Goal: Transaction & Acquisition: Book appointment/travel/reservation

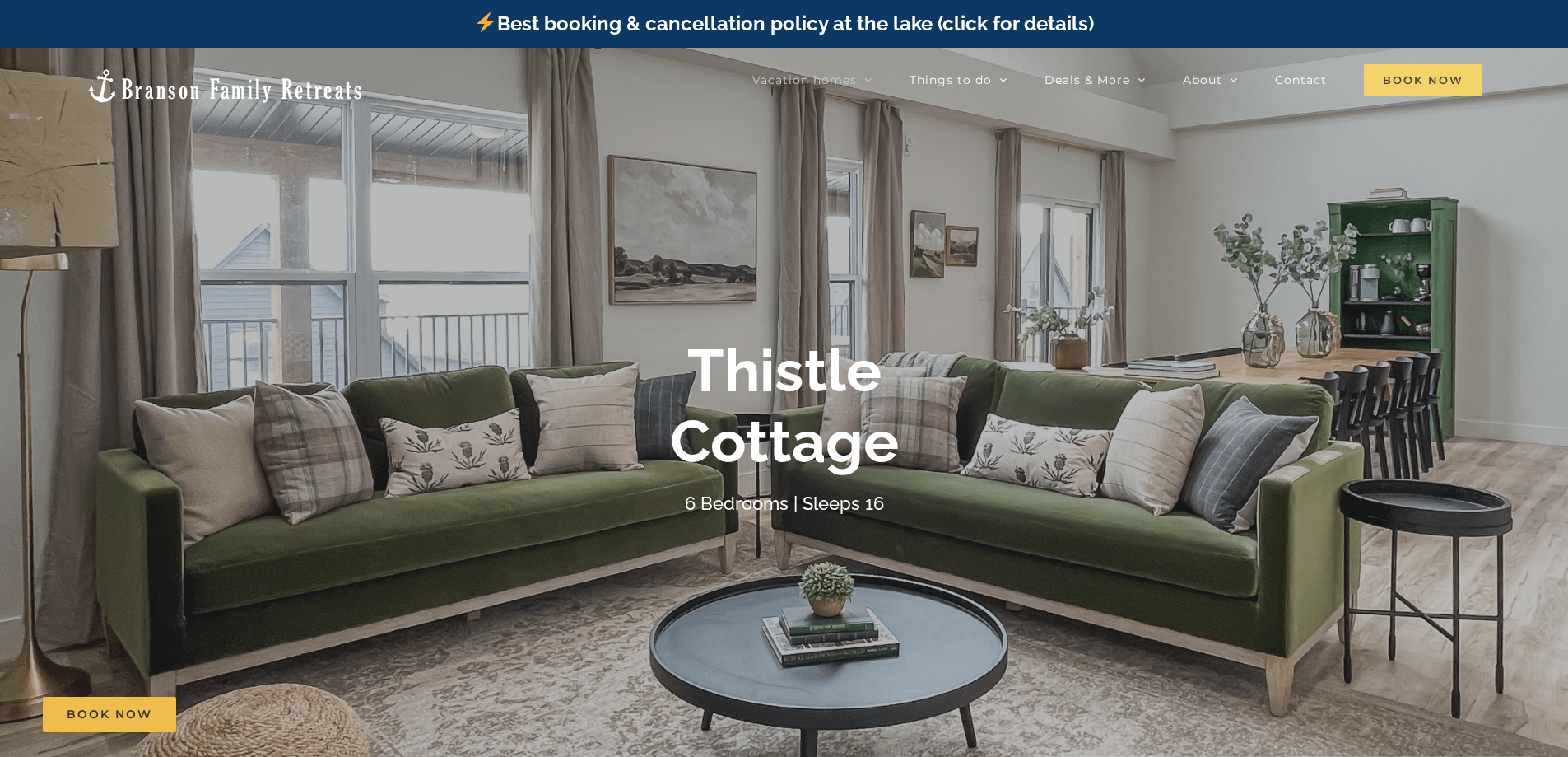
click at [1424, 85] on span "Book Now" at bounding box center [1423, 79] width 118 height 31
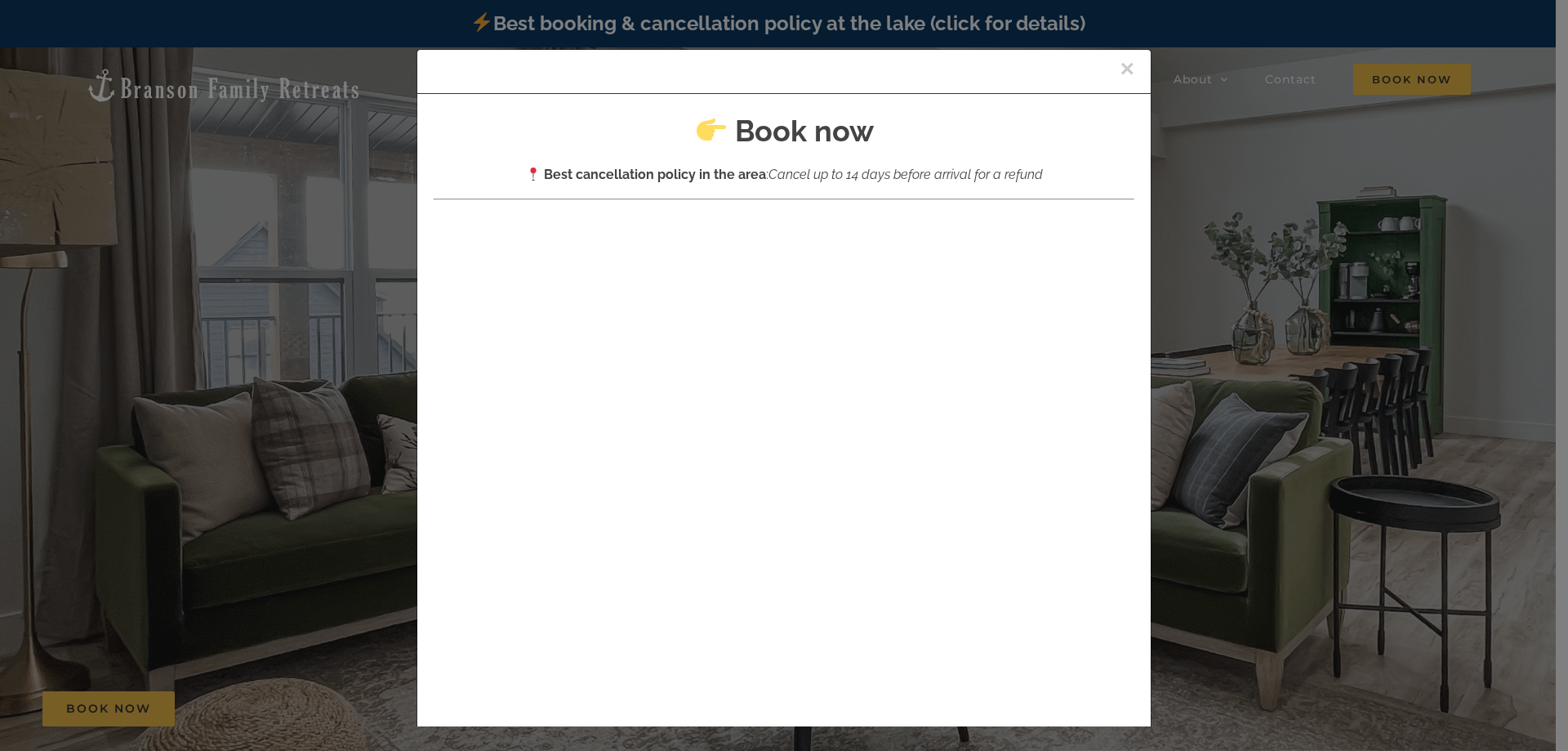
click at [1120, 68] on button "×" at bounding box center [1127, 68] width 14 height 24
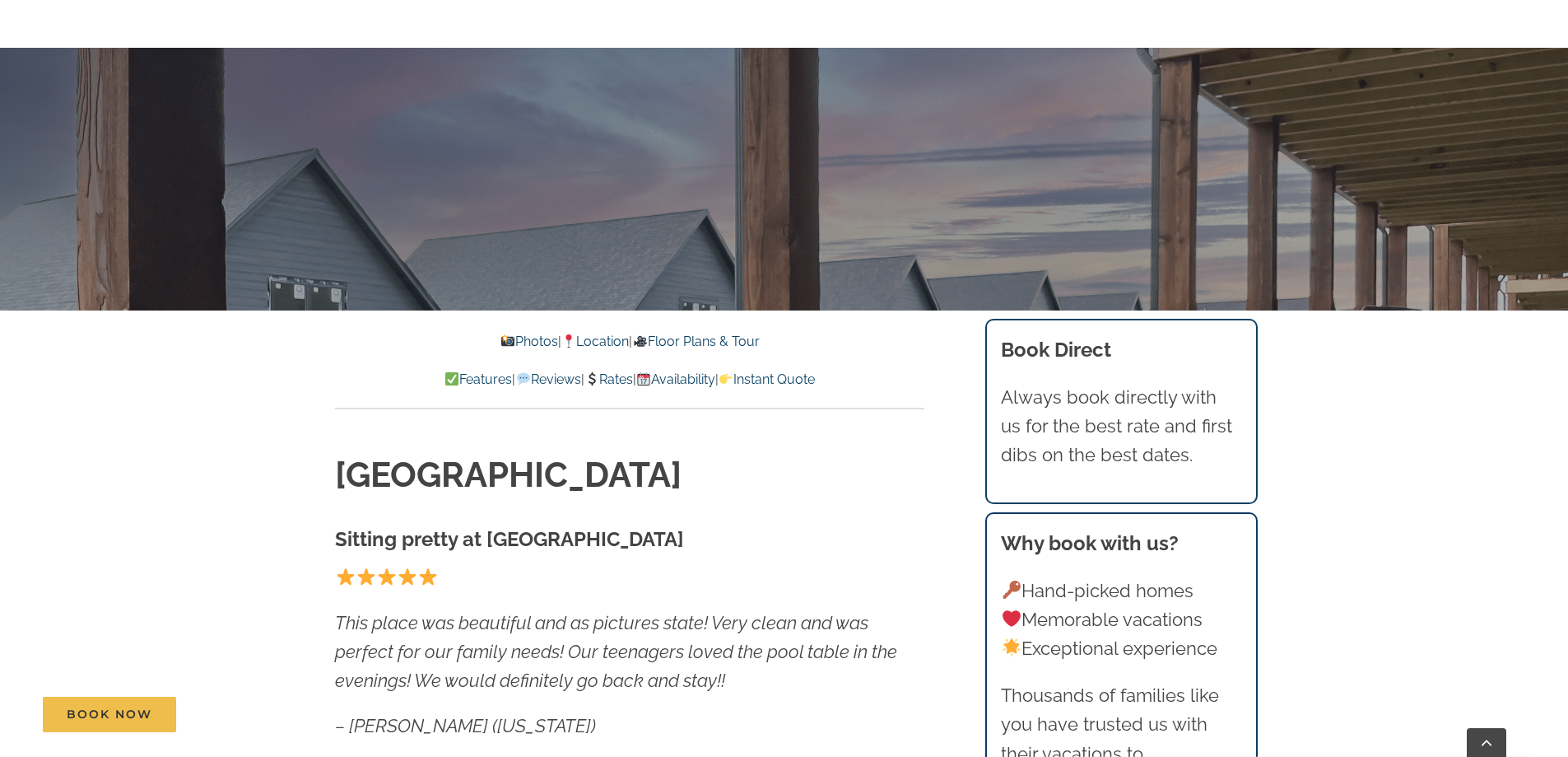
scroll to position [577, 0]
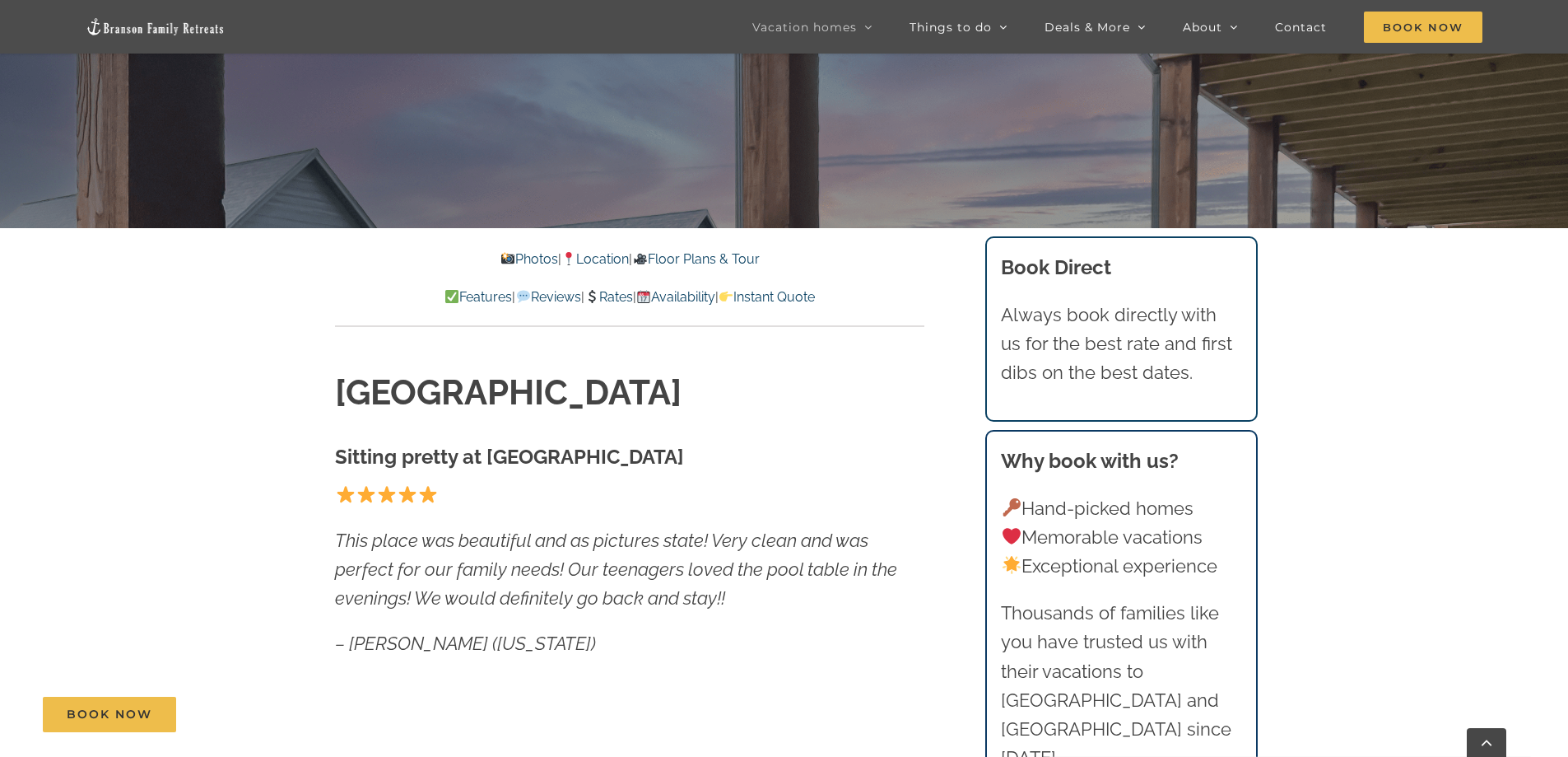
click at [618, 301] on link "Rates" at bounding box center [608, 296] width 48 height 15
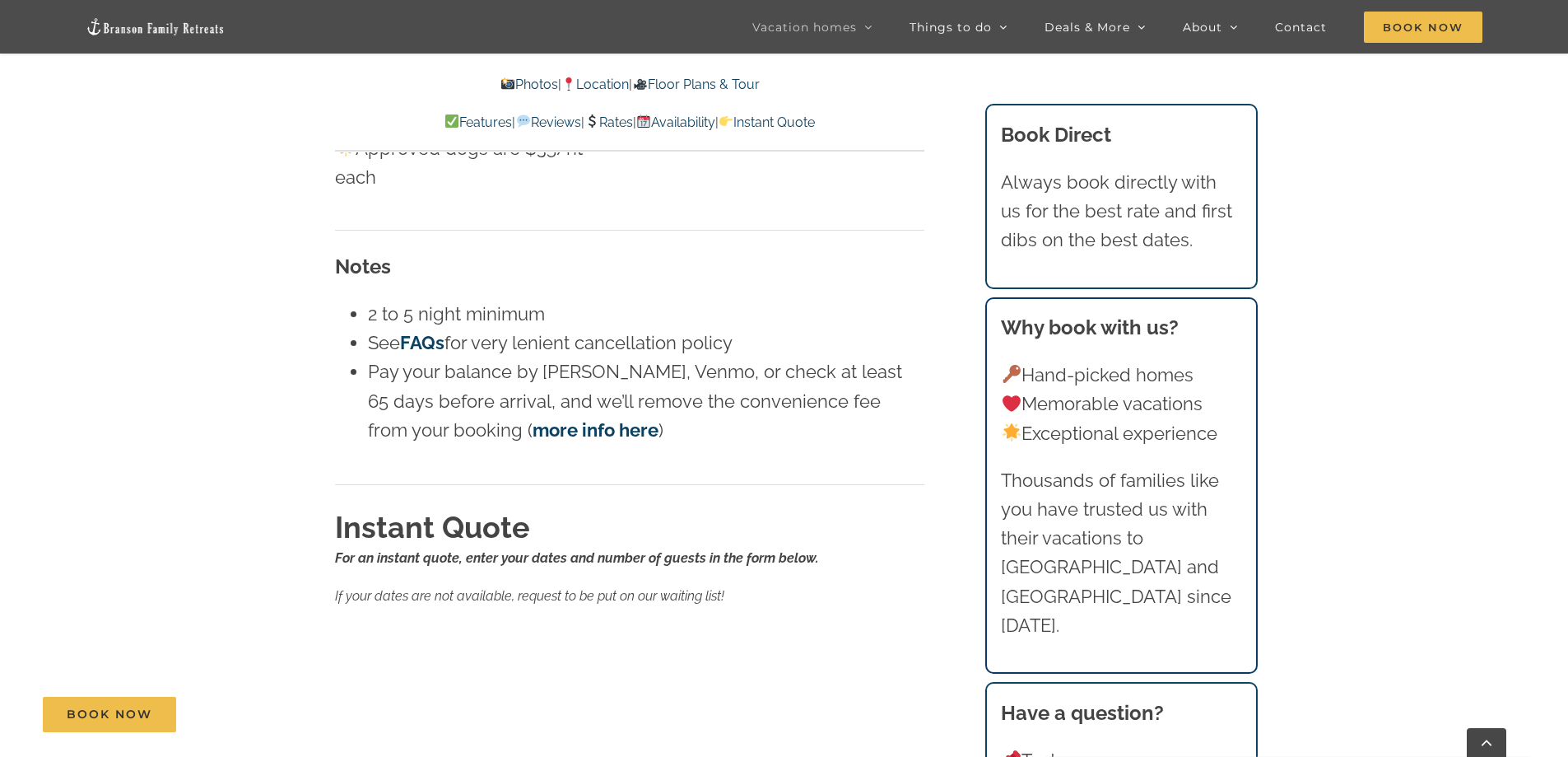
scroll to position [10039, 0]
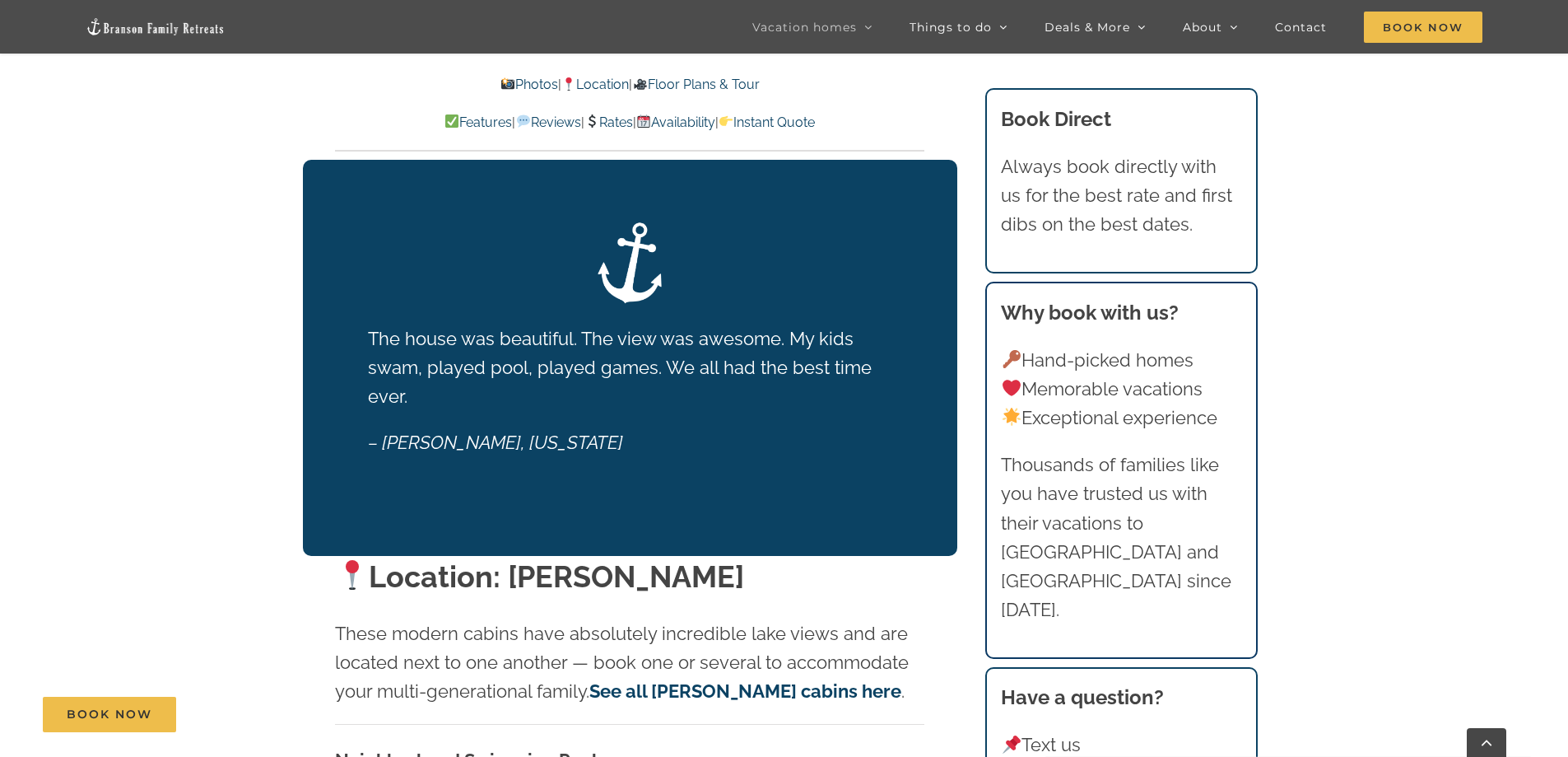
scroll to position [3211, 0]
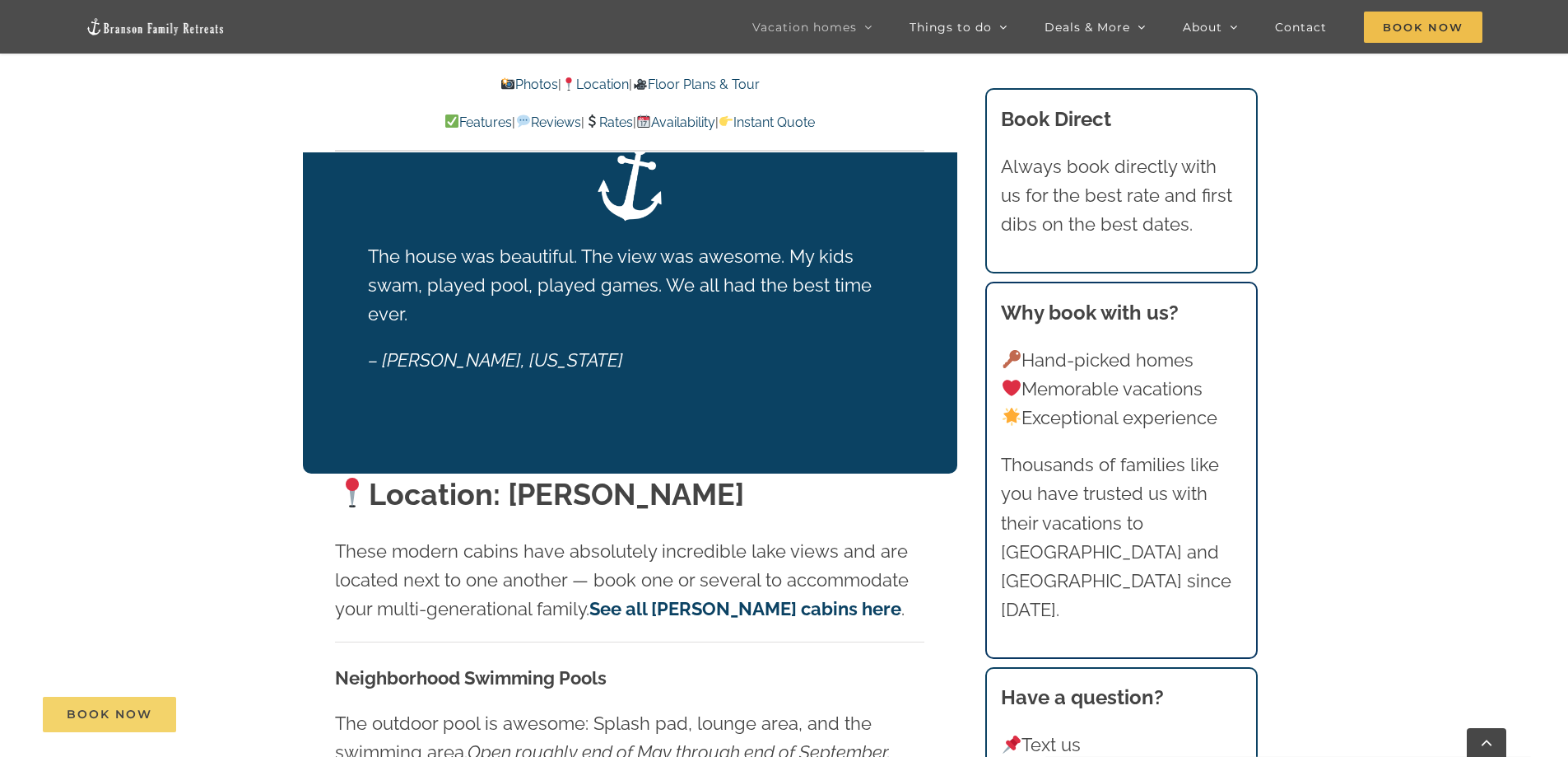
click at [115, 714] on span "Book Now" at bounding box center [109, 713] width 86 height 14
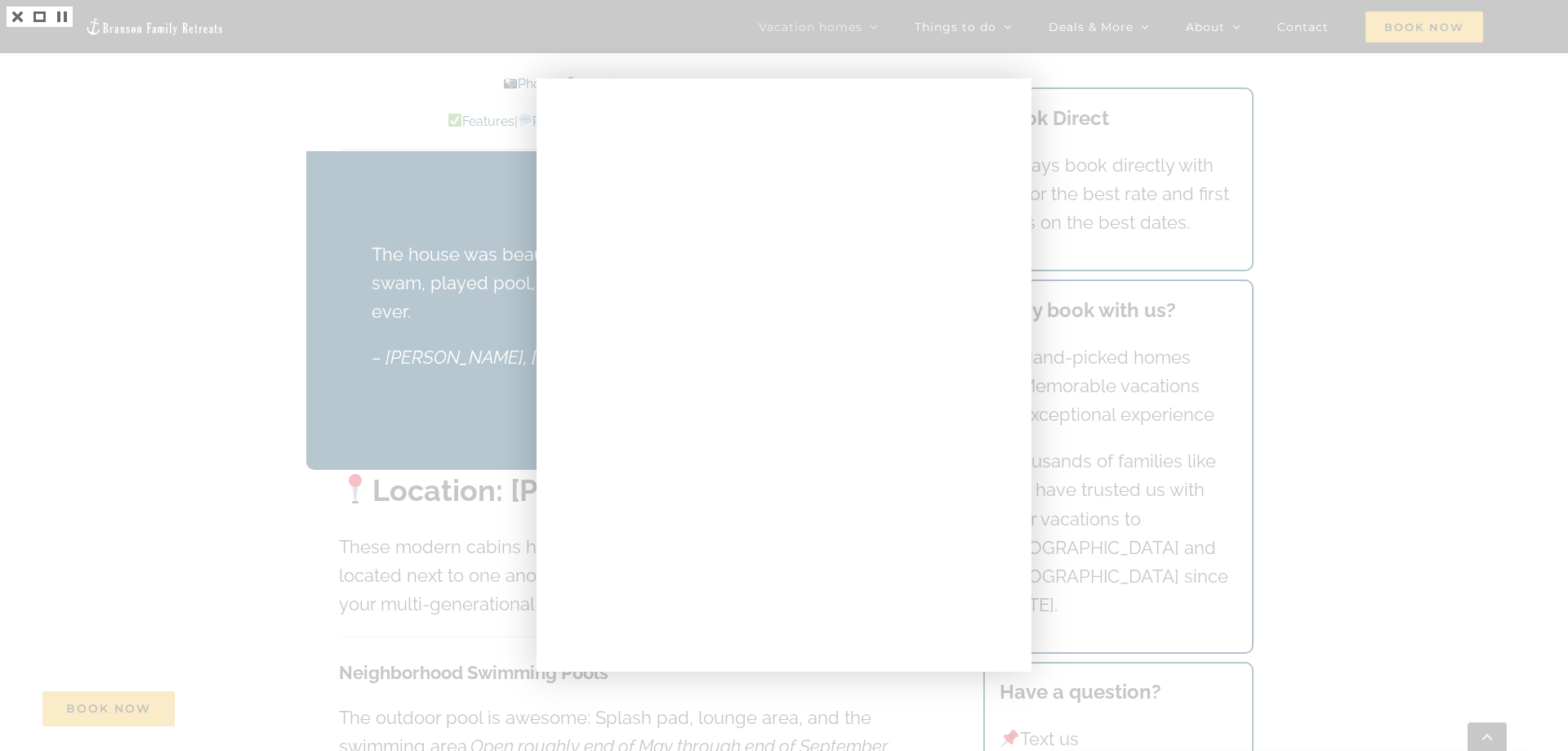
drag, startPoint x: 204, startPoint y: 450, endPoint x: 198, endPoint y: 436, distance: 15.2
click at [204, 446] on div at bounding box center [784, 375] width 1568 height 751
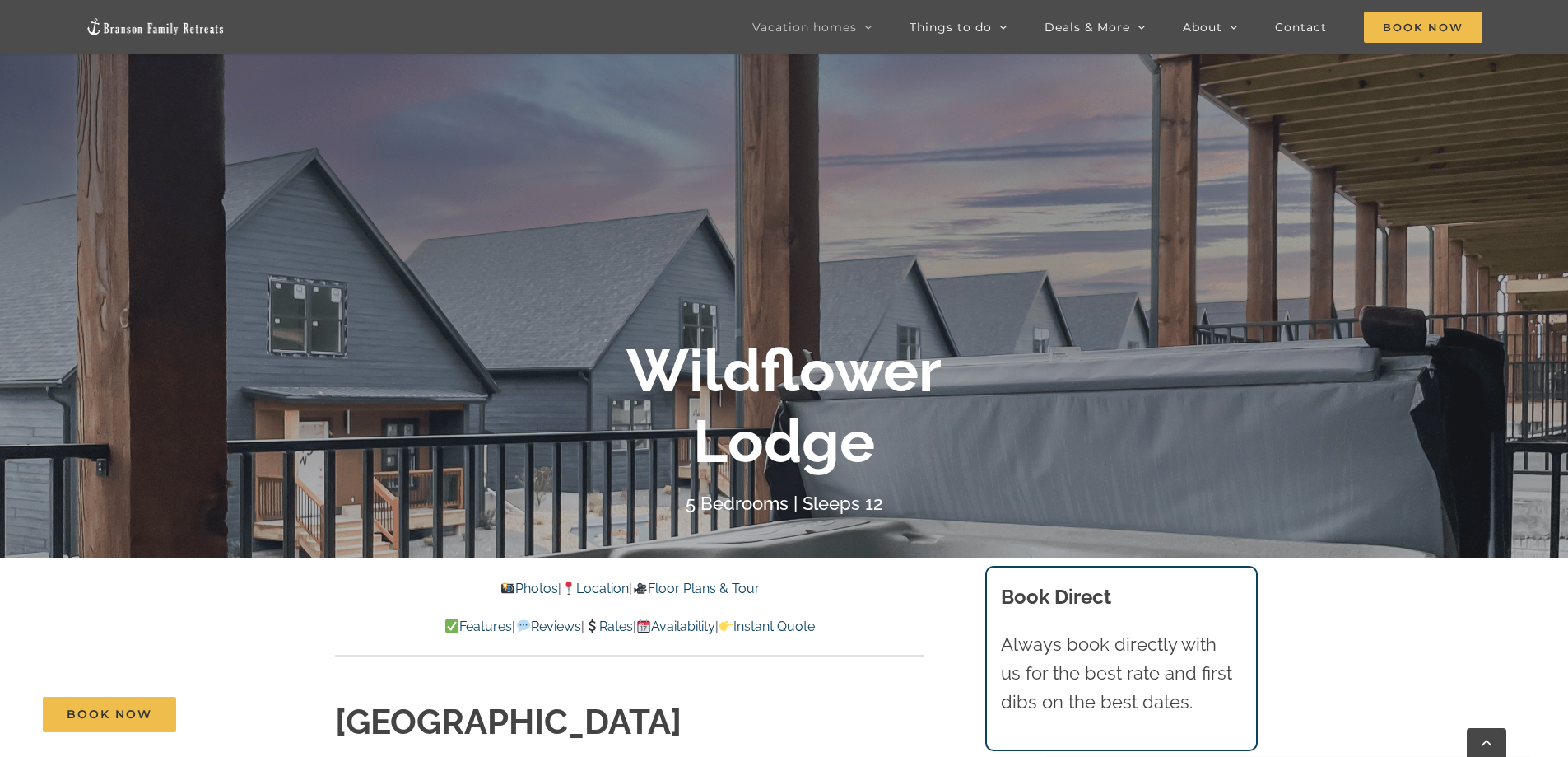
scroll to position [412, 0]
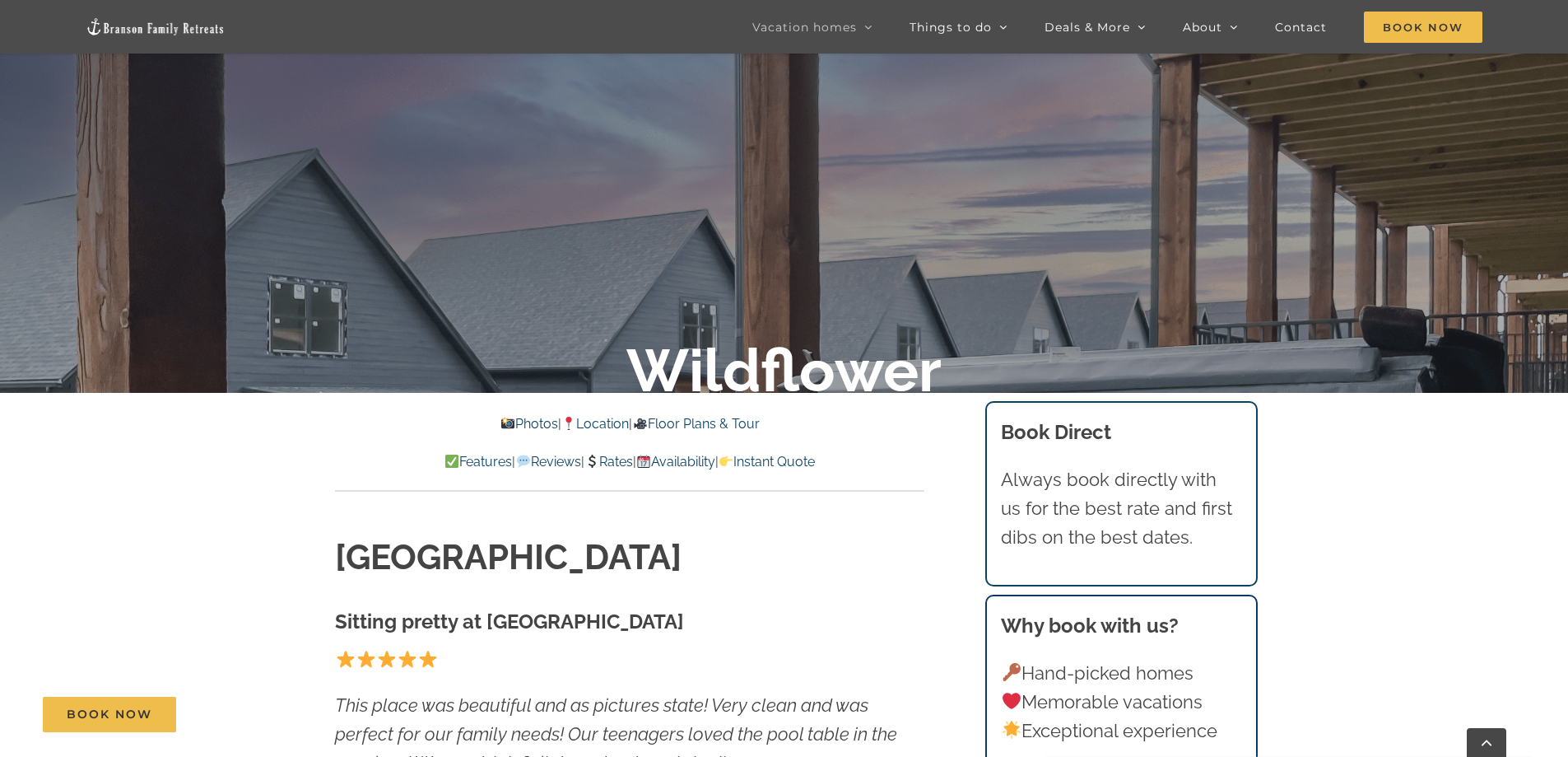
click at [612, 463] on link "Rates" at bounding box center [608, 461] width 48 height 15
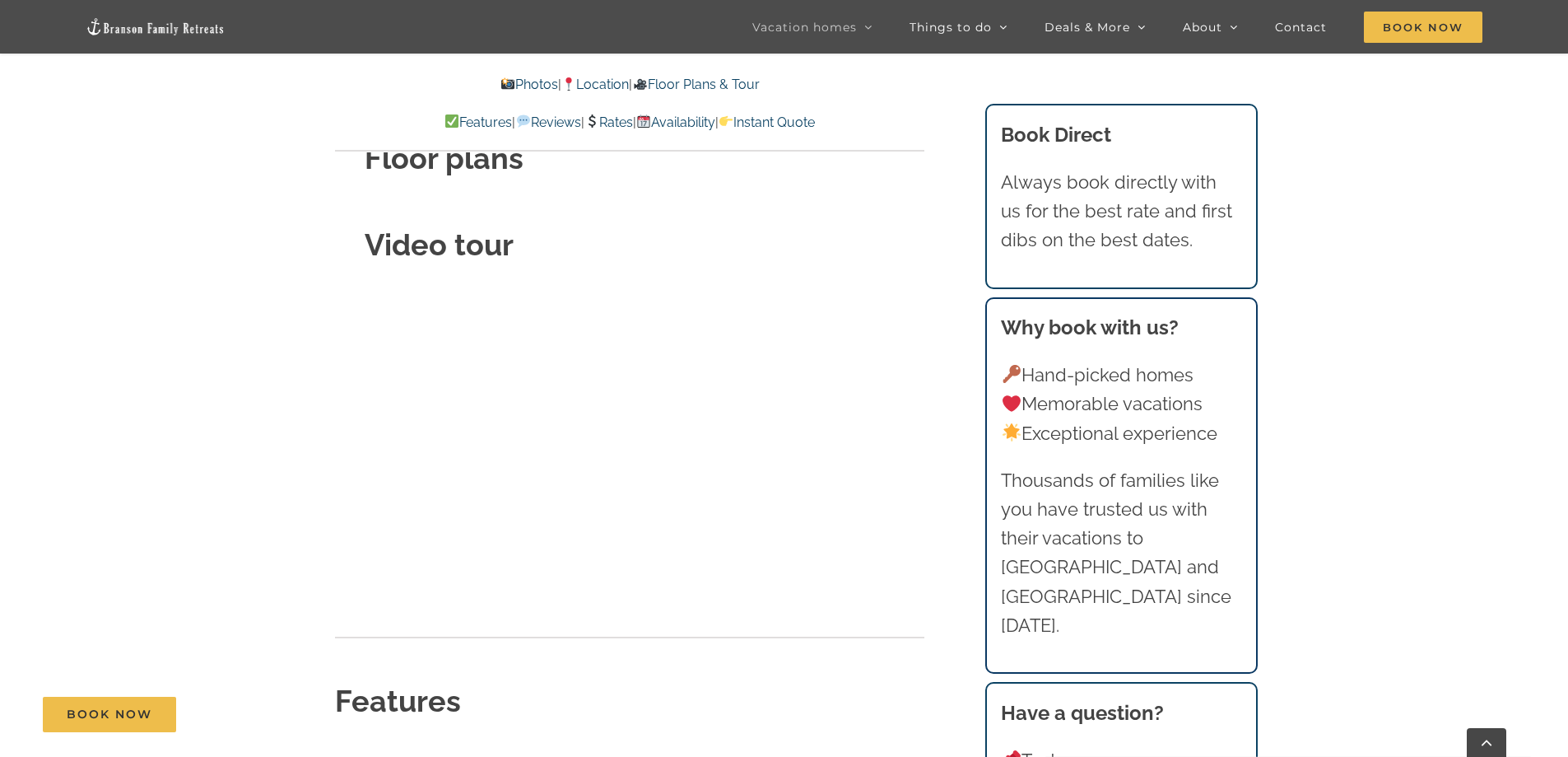
scroll to position [6010, 0]
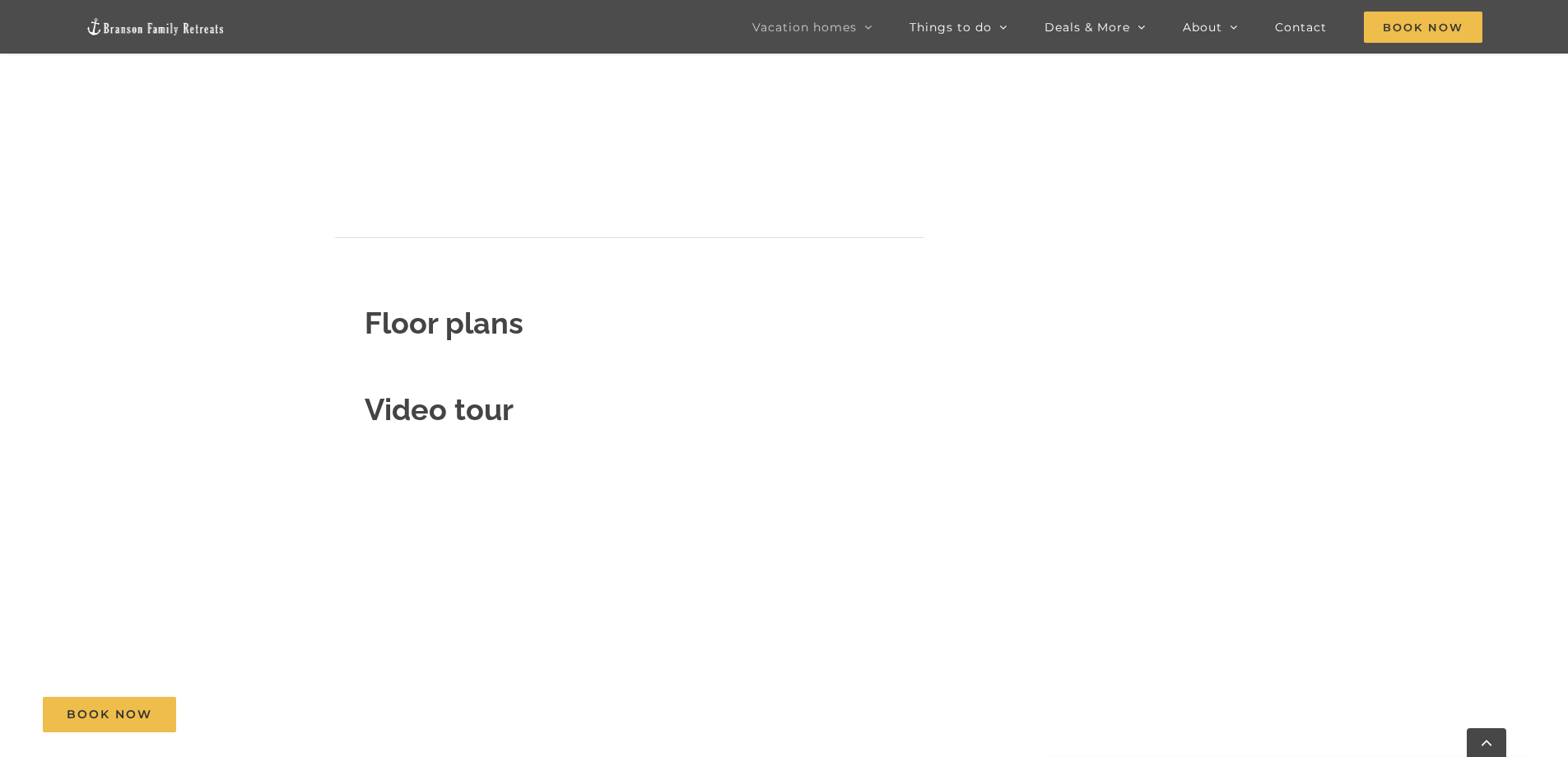
scroll to position [412, 0]
